Goal: Transaction & Acquisition: Purchase product/service

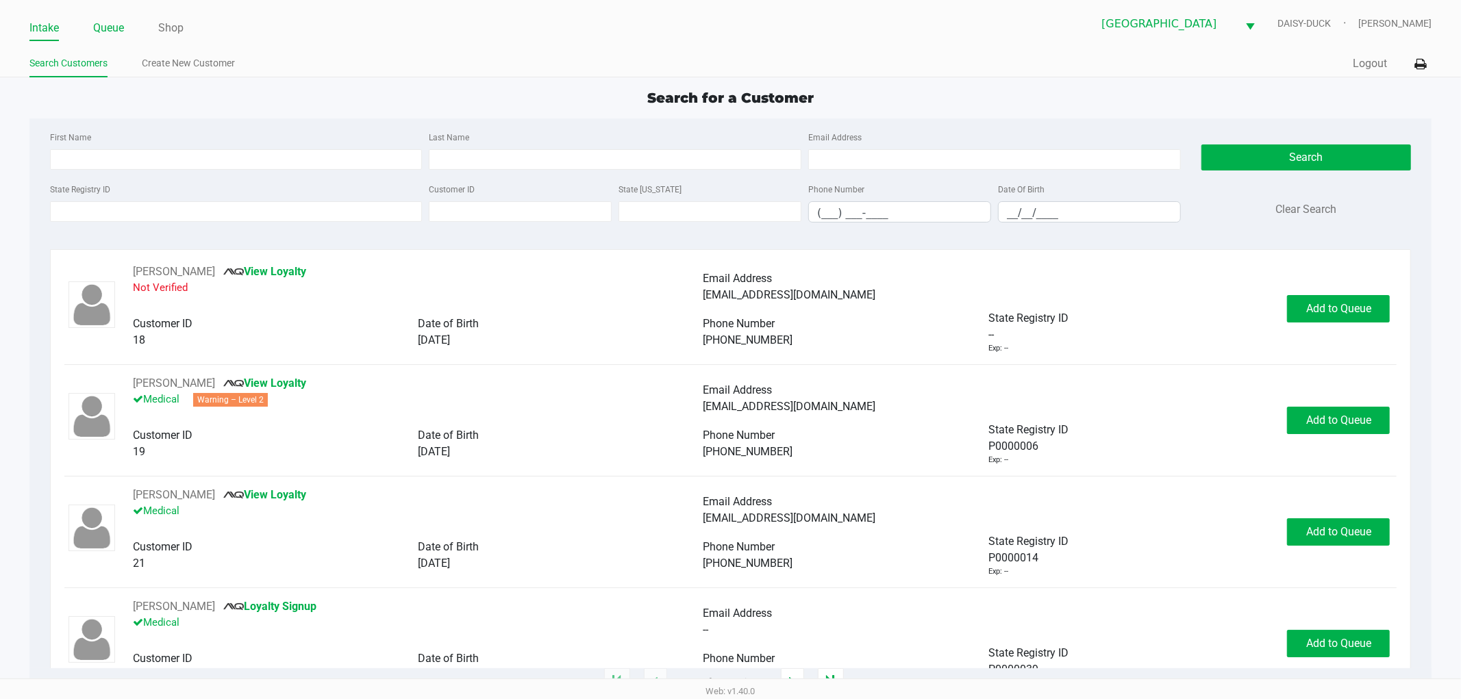
click at [108, 27] on link "Queue" at bounding box center [108, 27] width 31 height 19
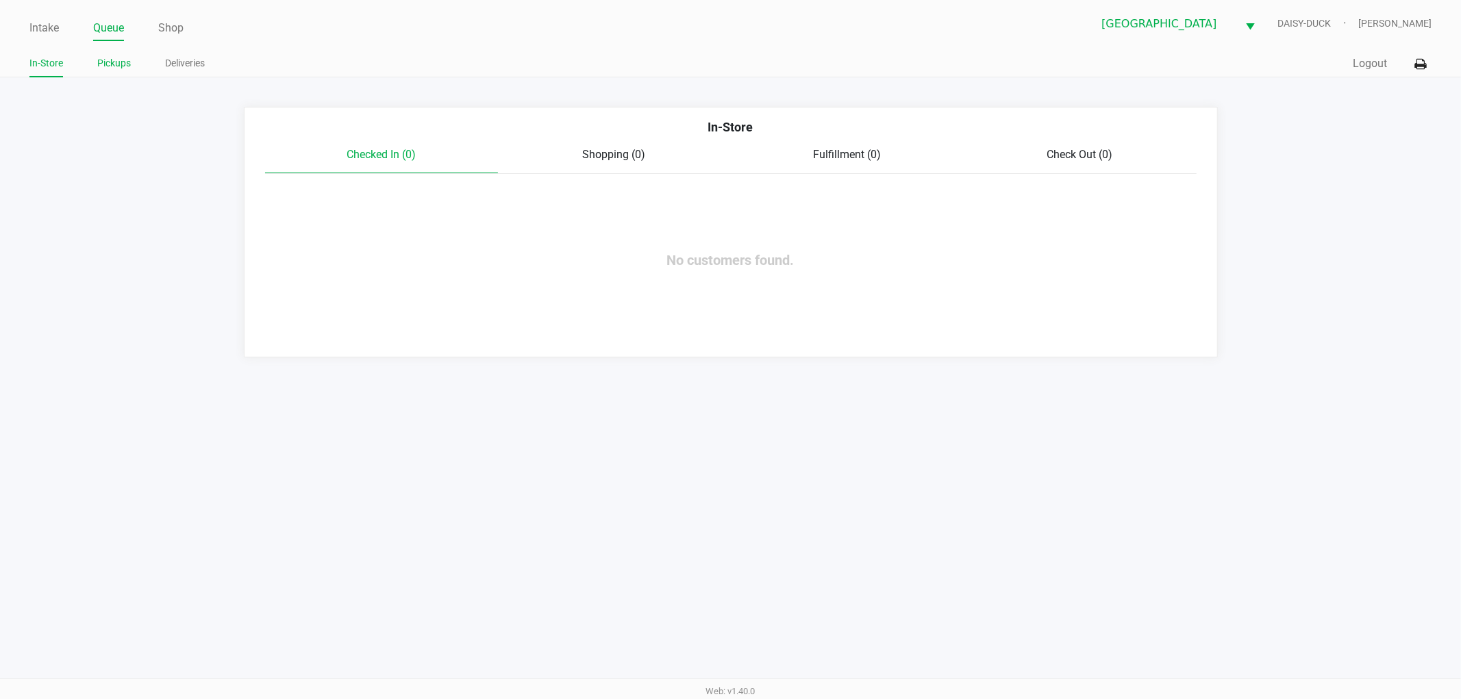
click at [97, 66] on link "Pickups" at bounding box center [114, 63] width 34 height 17
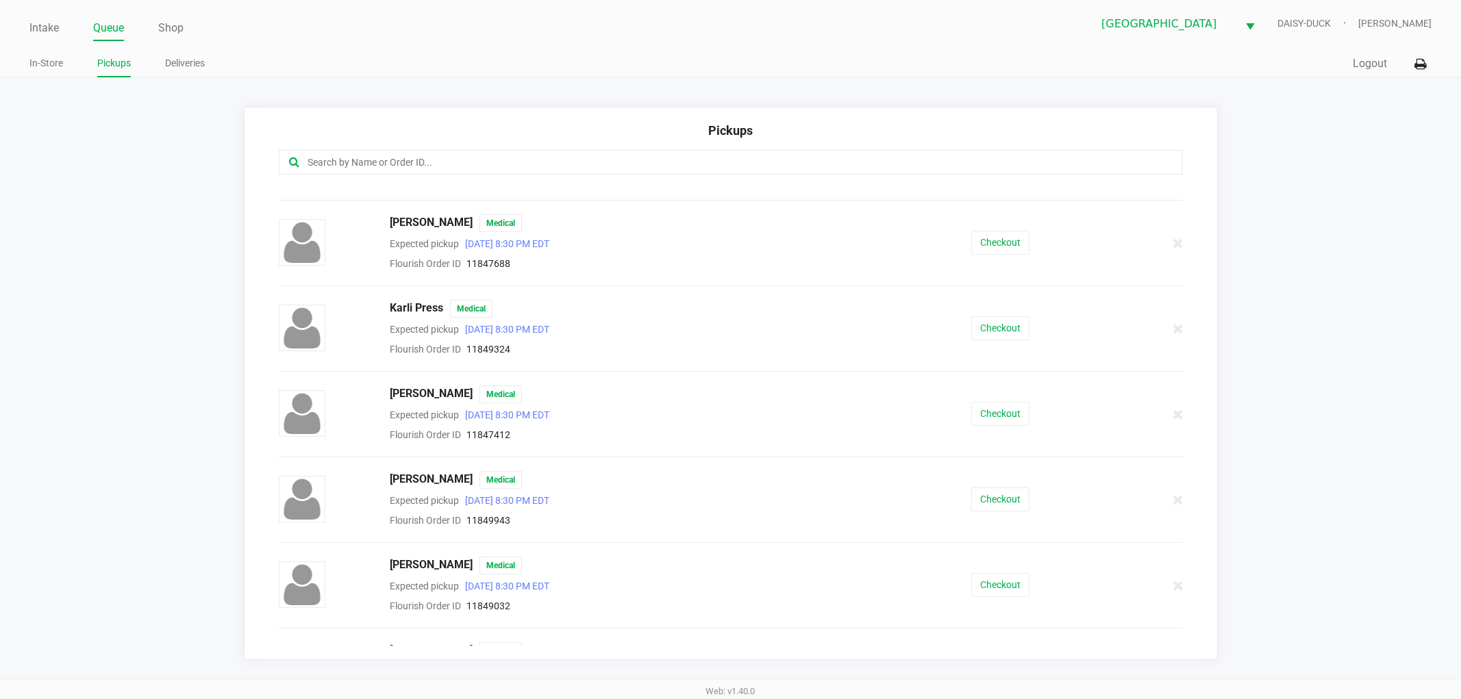
scroll to position [152, 0]
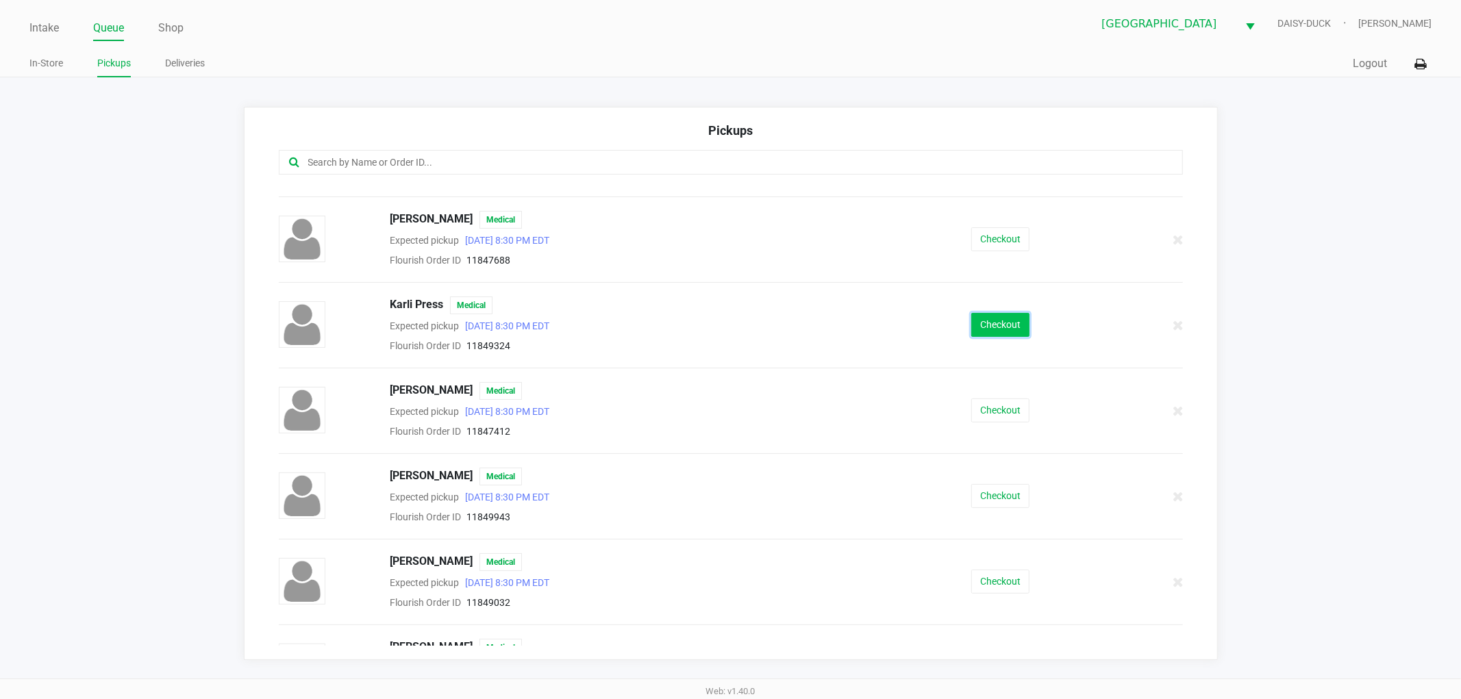
click at [1003, 333] on button "Checkout" at bounding box center [1000, 325] width 58 height 24
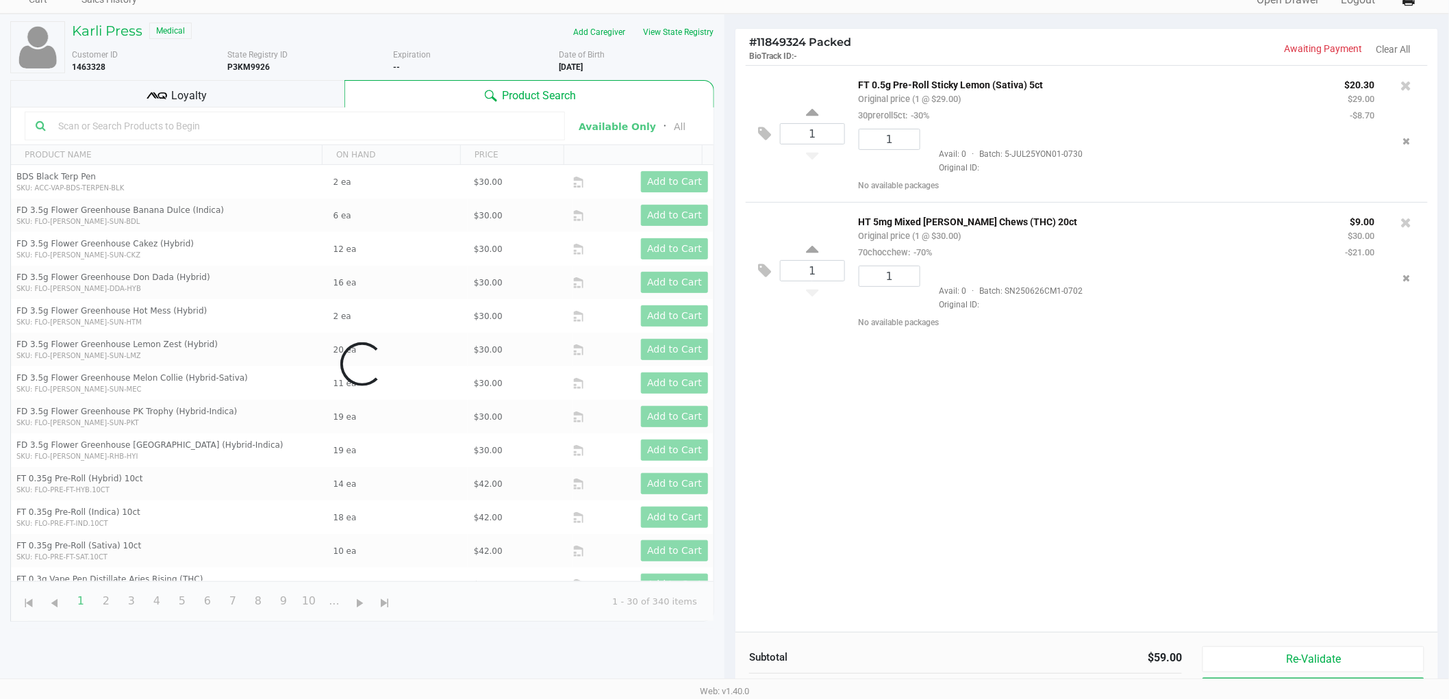
scroll to position [149, 0]
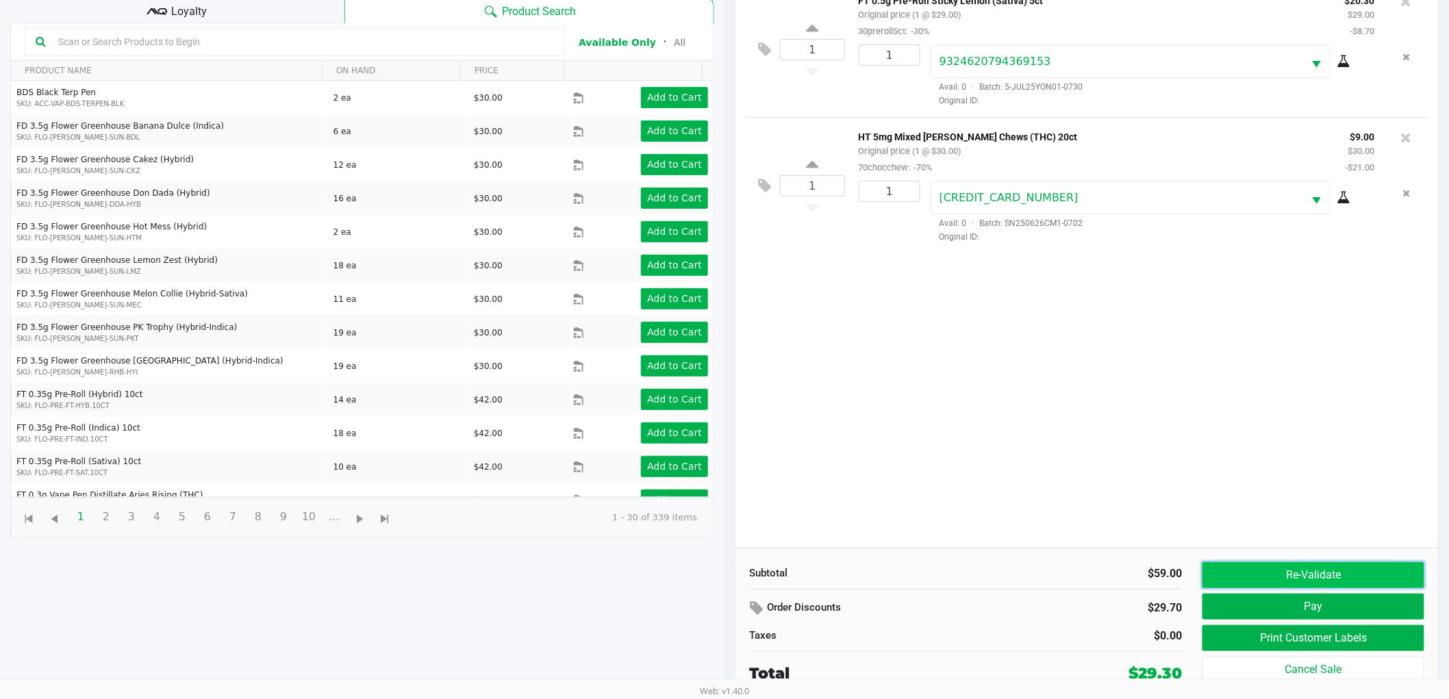
click at [1275, 581] on button "Re-Validate" at bounding box center [1314, 575] width 222 height 26
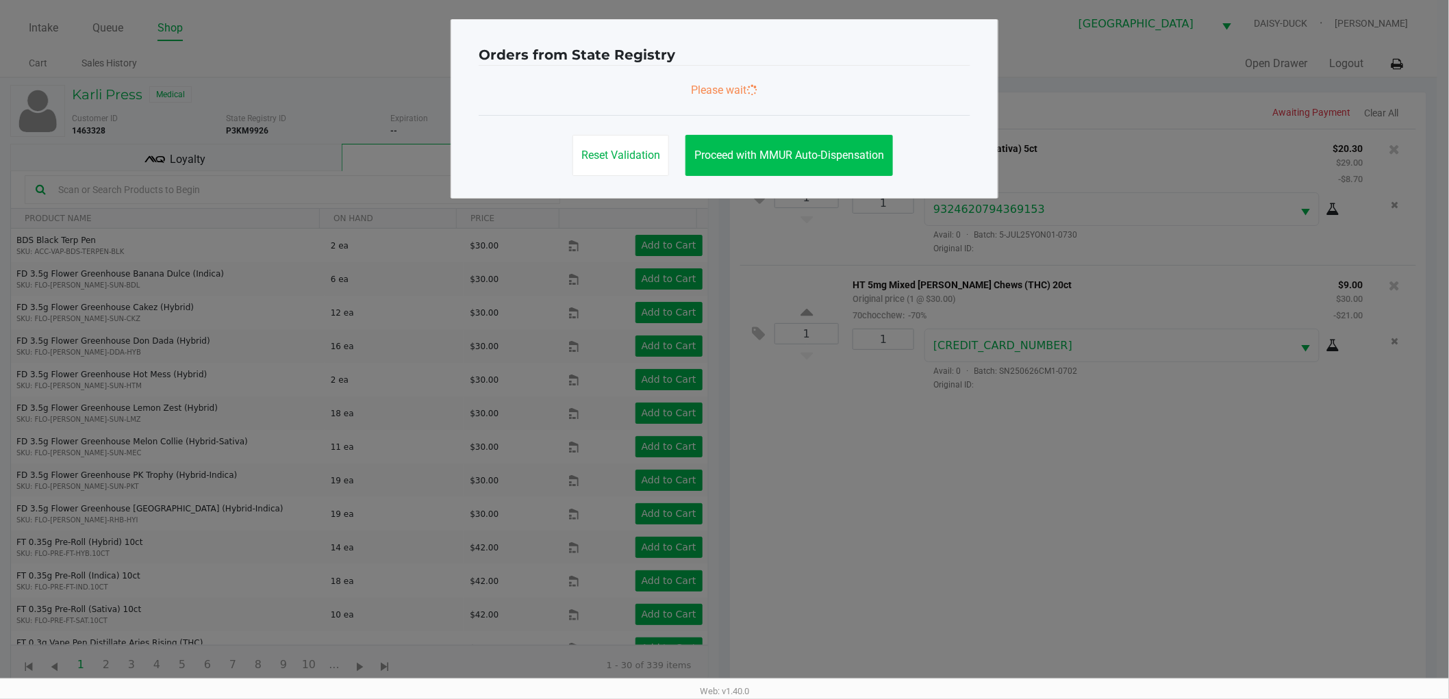
scroll to position [0, 0]
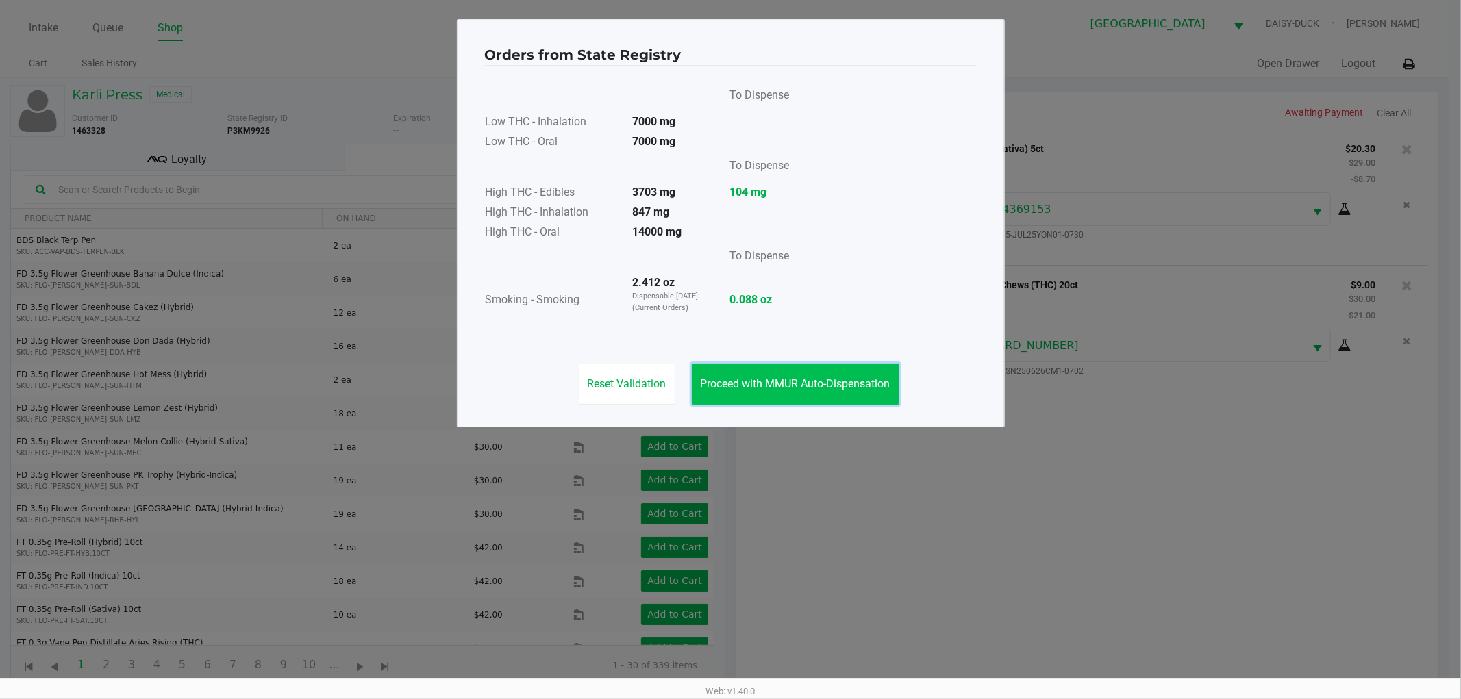
click at [829, 388] on span "Proceed with MMUR Auto-Dispensation" at bounding box center [796, 383] width 190 height 13
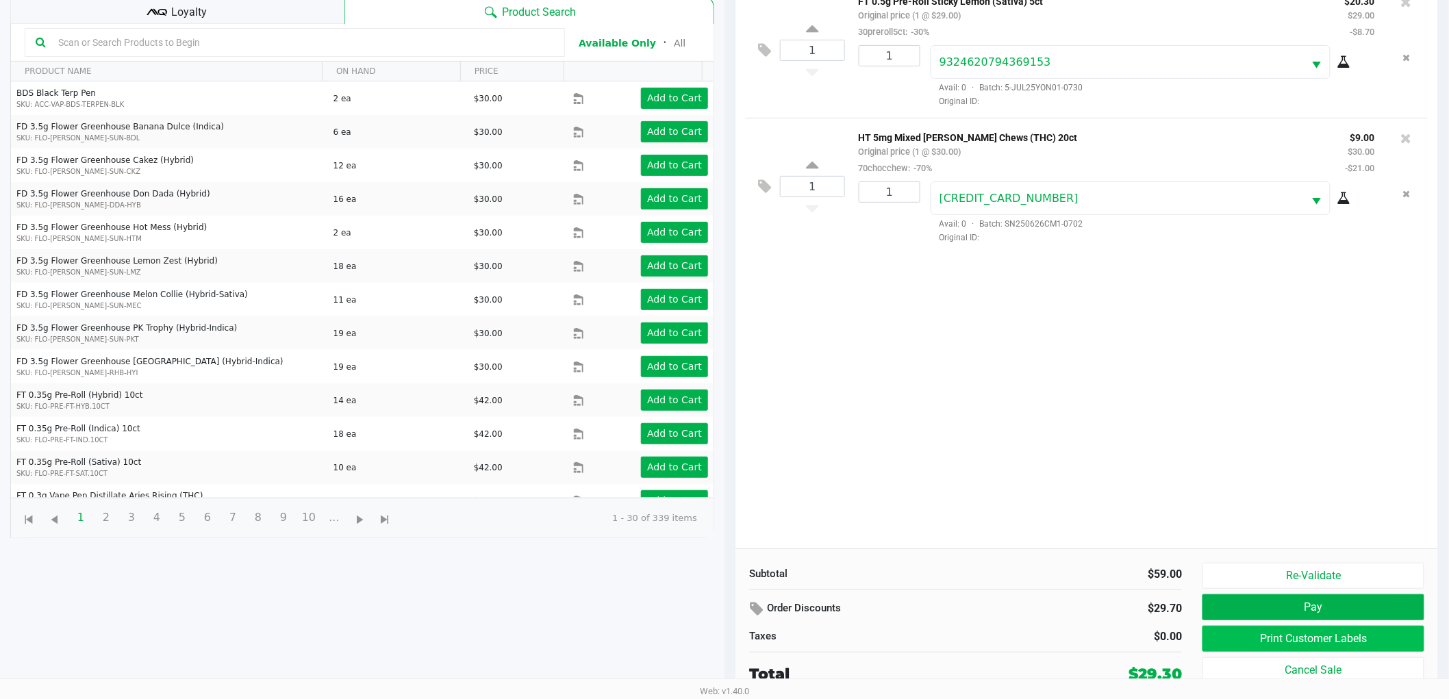
scroll to position [149, 0]
click at [1244, 636] on button "Print Customer Labels" at bounding box center [1314, 638] width 222 height 26
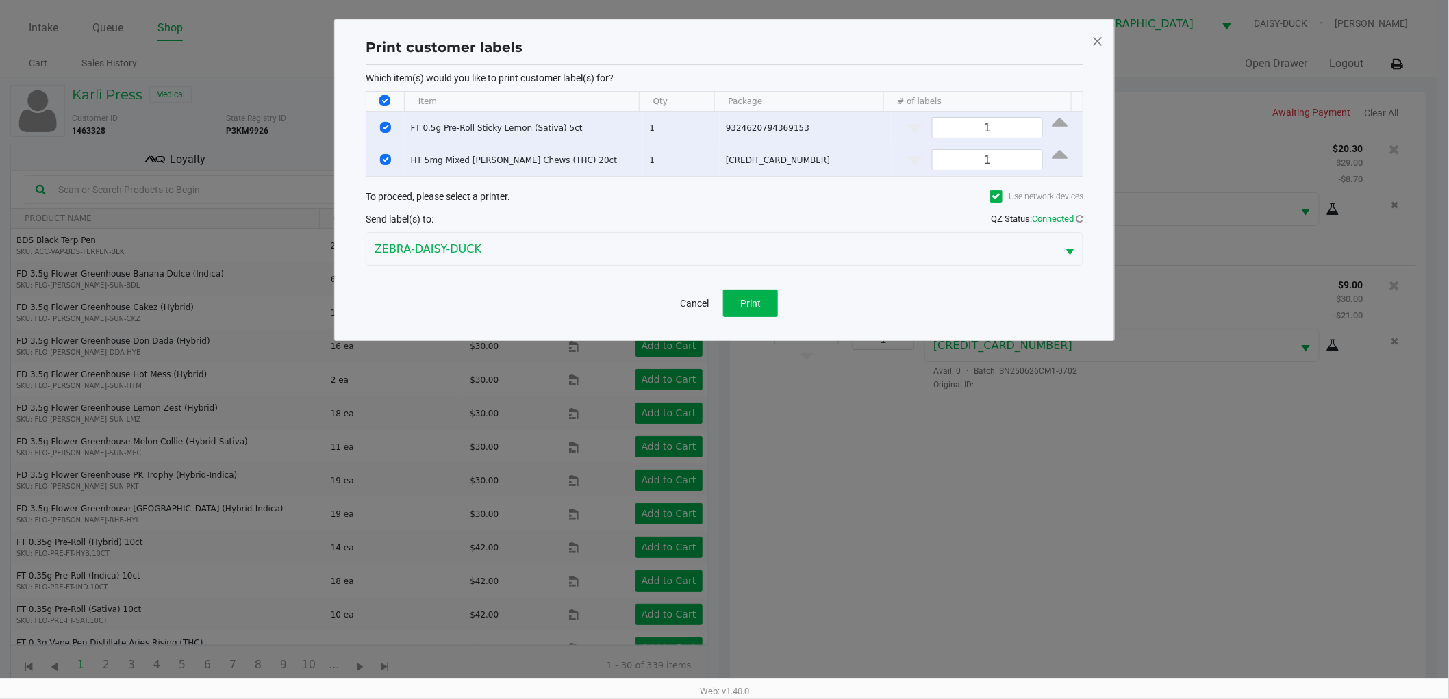
scroll to position [0, 0]
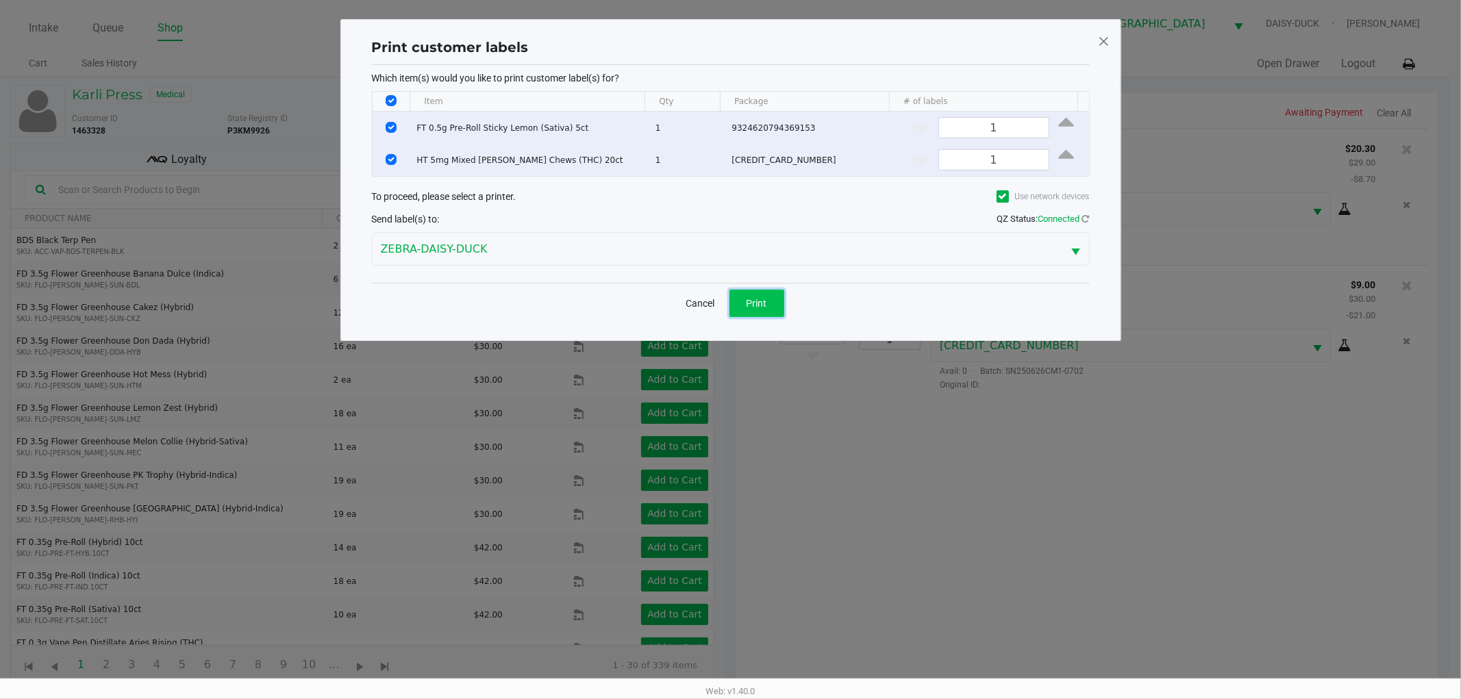
click at [764, 303] on span "Print" at bounding box center [757, 303] width 21 height 11
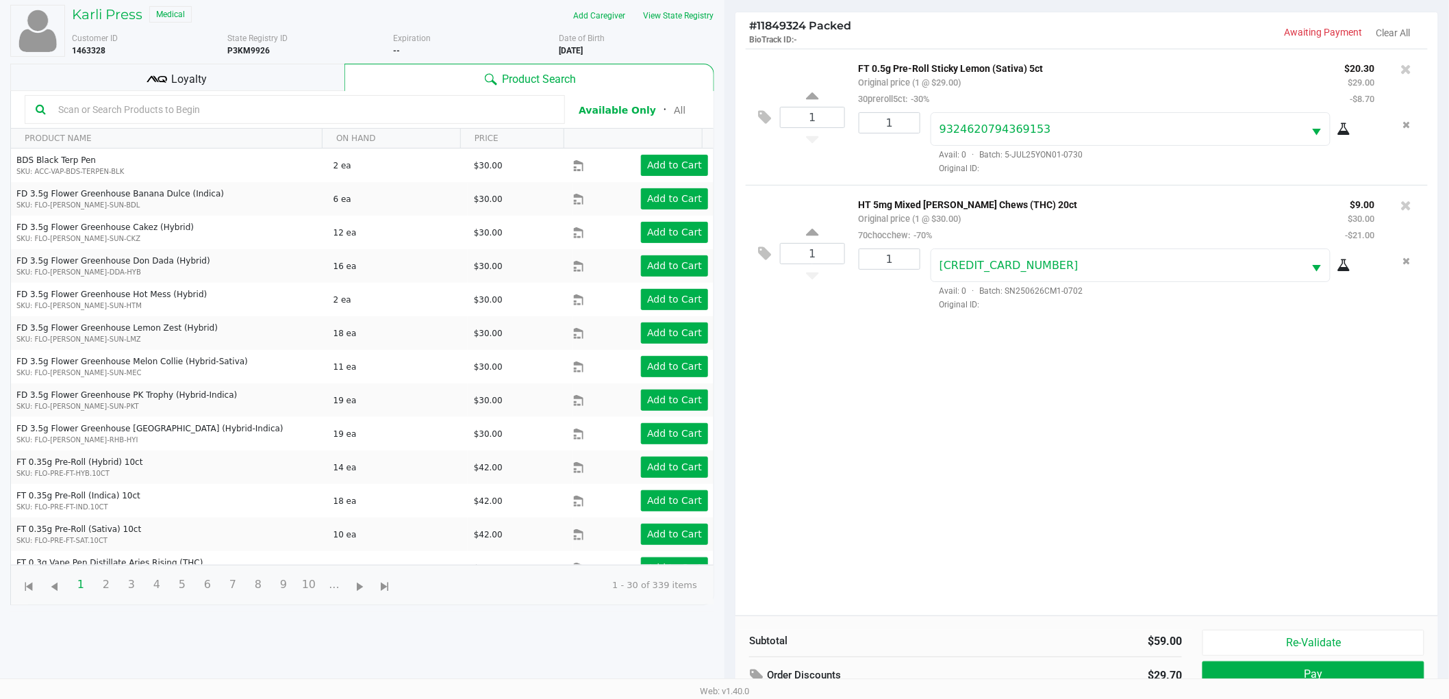
scroll to position [149, 0]
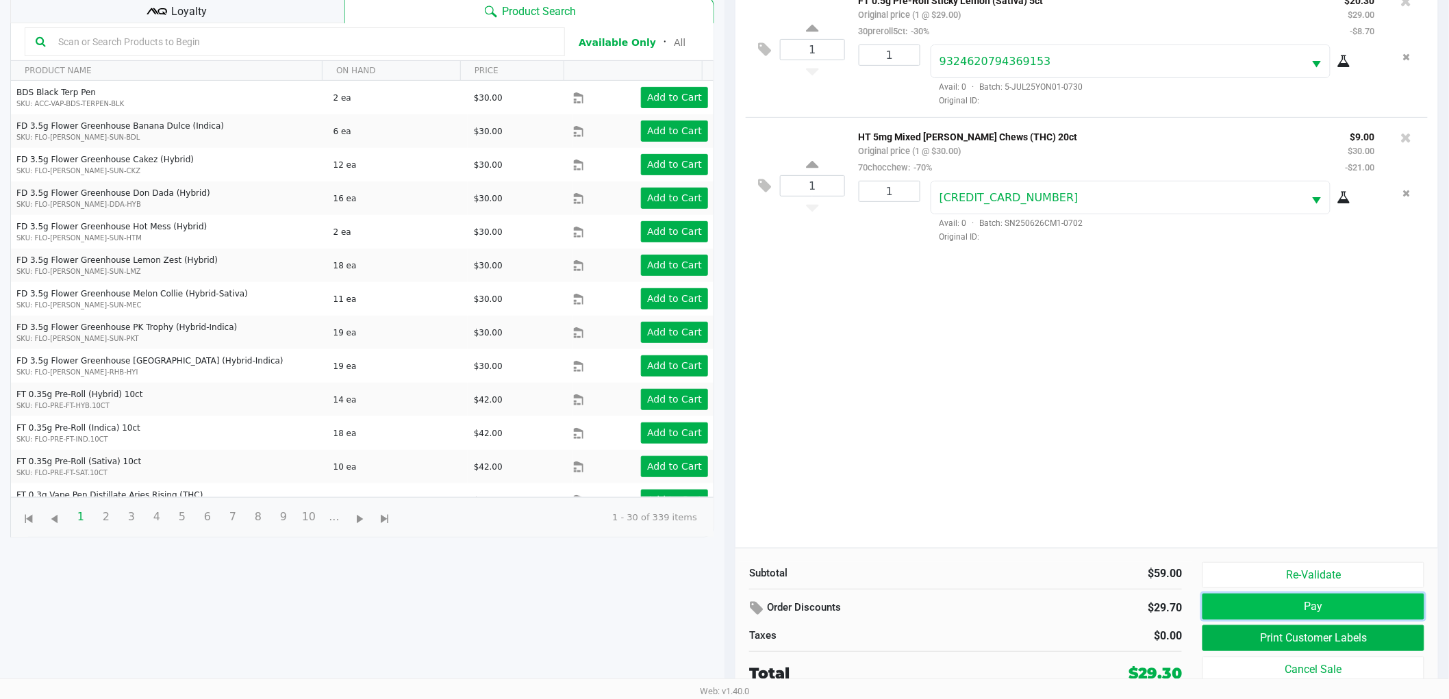
click at [1336, 599] on button "Pay" at bounding box center [1314, 607] width 222 height 26
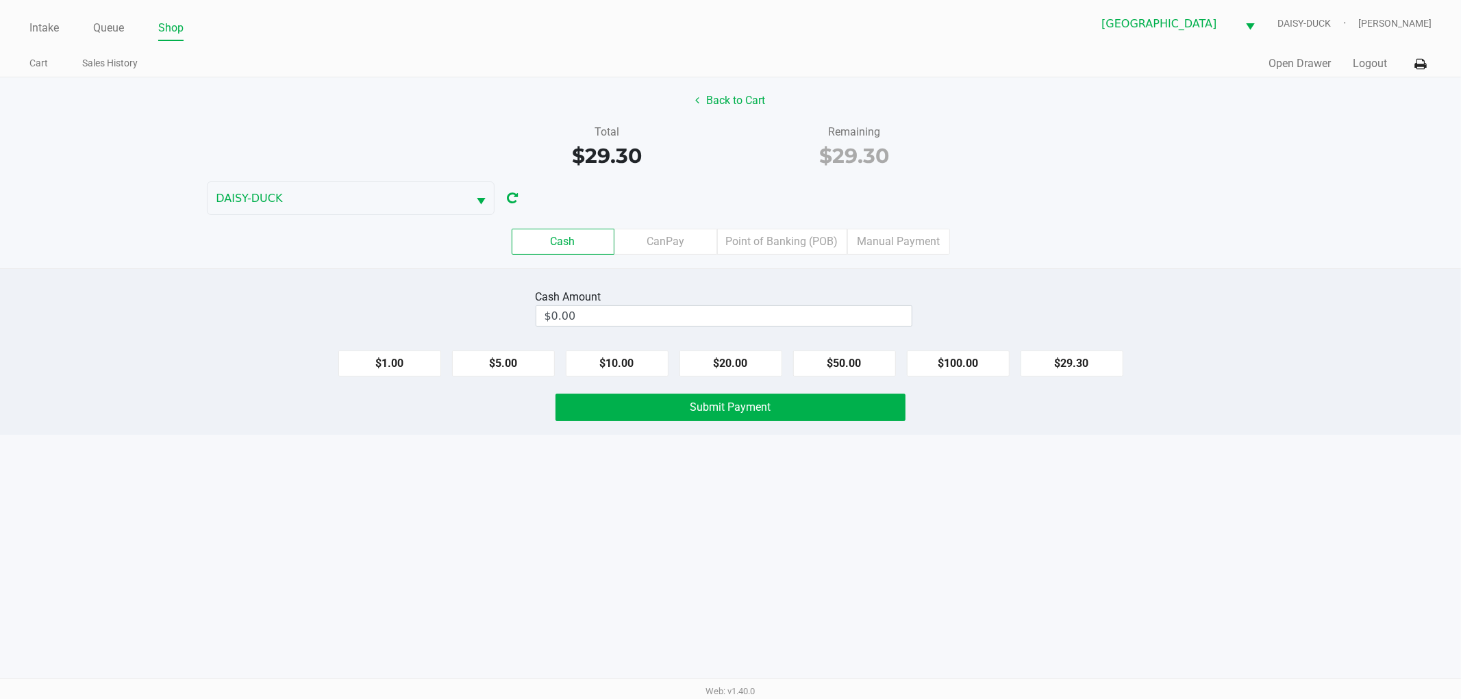
click at [764, 251] on label "Point of Banking (POB)" at bounding box center [782, 242] width 130 height 26
click at [0, 0] on 7 "Point of Banking (POB)" at bounding box center [0, 0] width 0 height 0
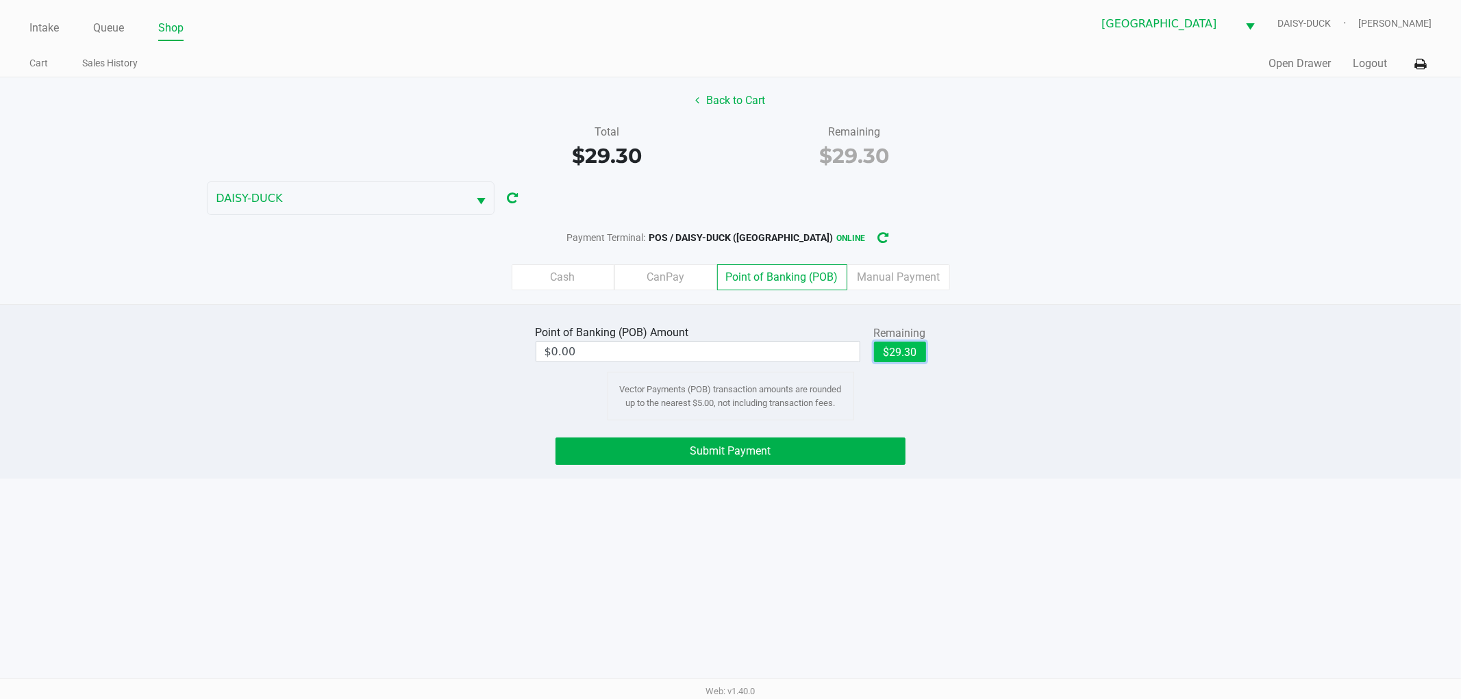
click at [904, 352] on button "$29.30" at bounding box center [900, 352] width 52 height 21
type input "$29.30"
click at [826, 453] on button "Submit Payment" at bounding box center [730, 451] width 350 height 27
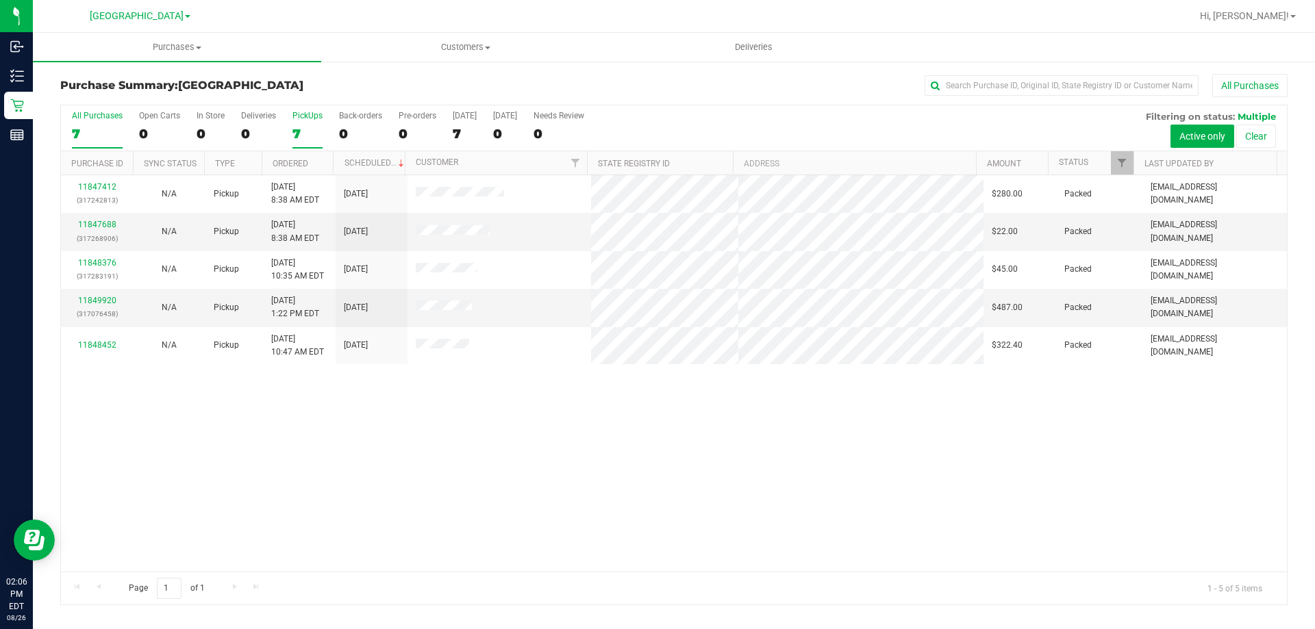
click at [310, 116] on div "PickUps" at bounding box center [307, 116] width 30 height 10
click at [0, 0] on input "PickUps 7" at bounding box center [0, 0] width 0 height 0
click at [462, 116] on div "[DATE]" at bounding box center [465, 116] width 24 height 10
click at [0, 0] on input "[DATE] 5" at bounding box center [0, 0] width 0 height 0
